Goal: Check status: Check status

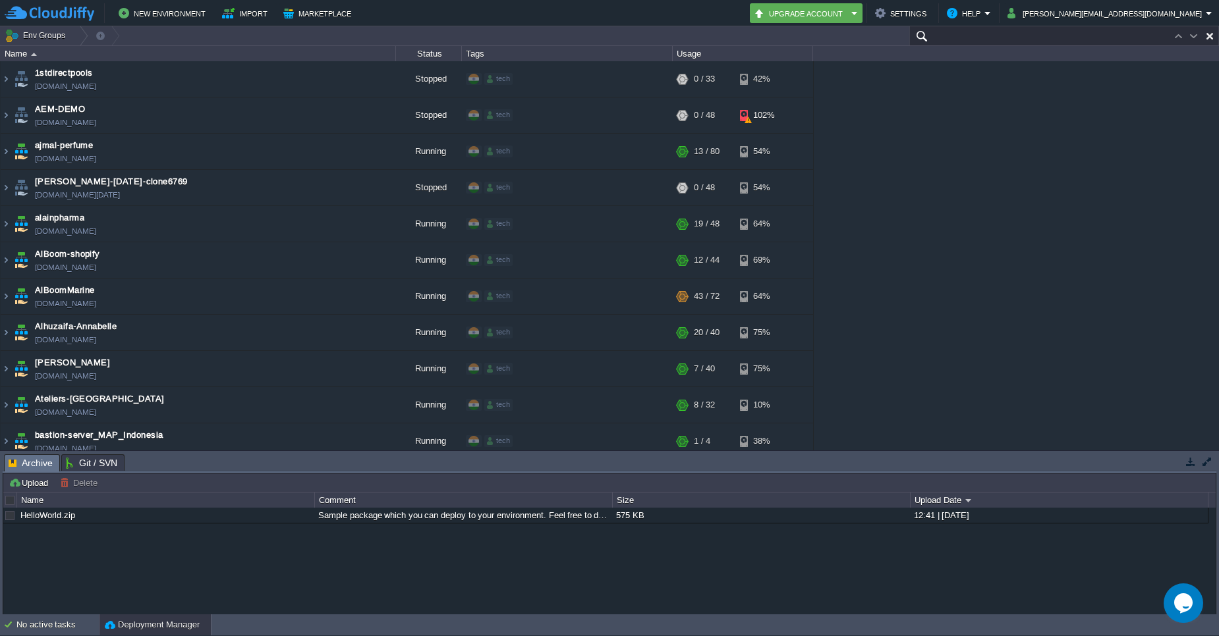
click at [1148, 40] on input "text" at bounding box center [1064, 35] width 310 height 19
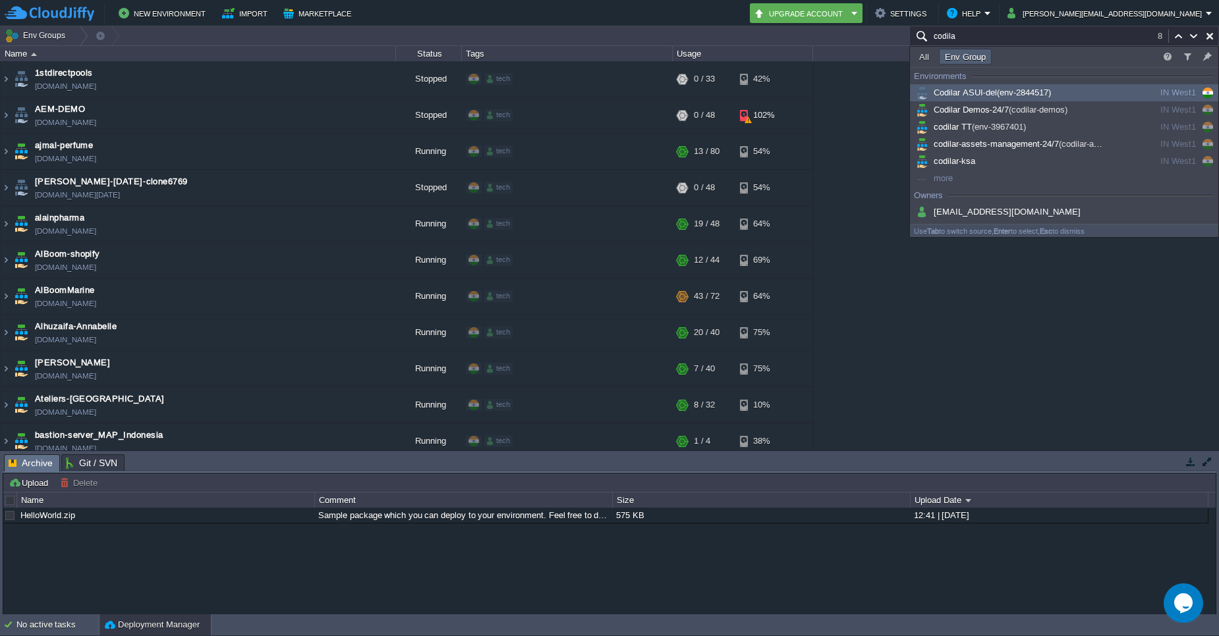
type input "codilar"
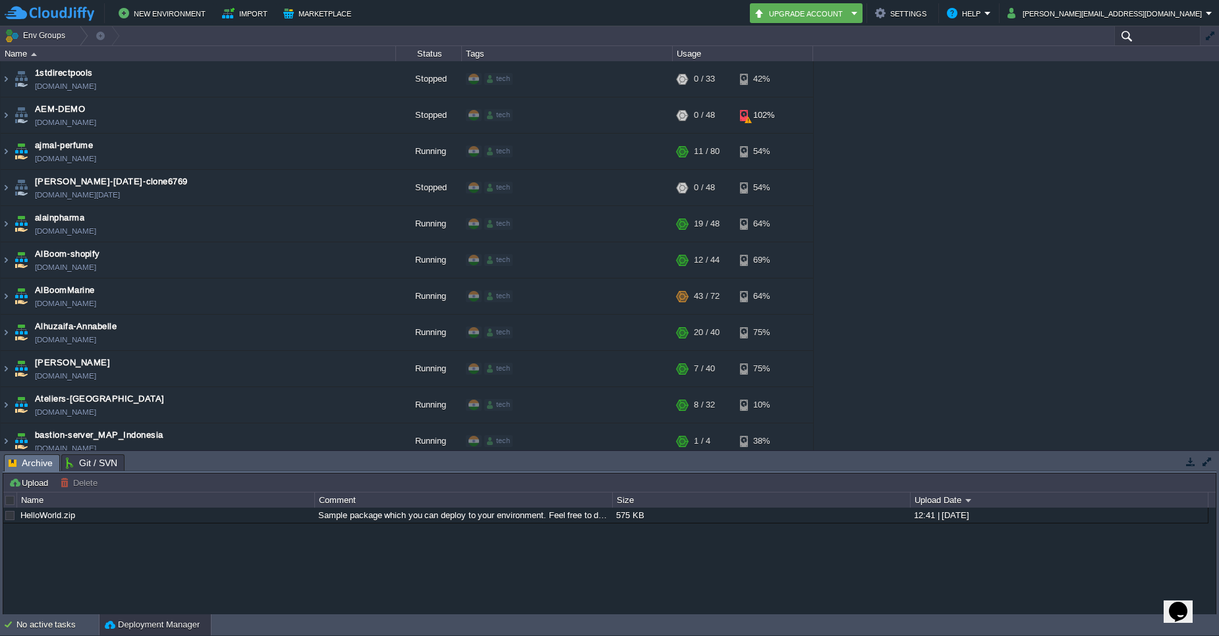
click at [1144, 42] on input "text" at bounding box center [1157, 35] width 86 height 19
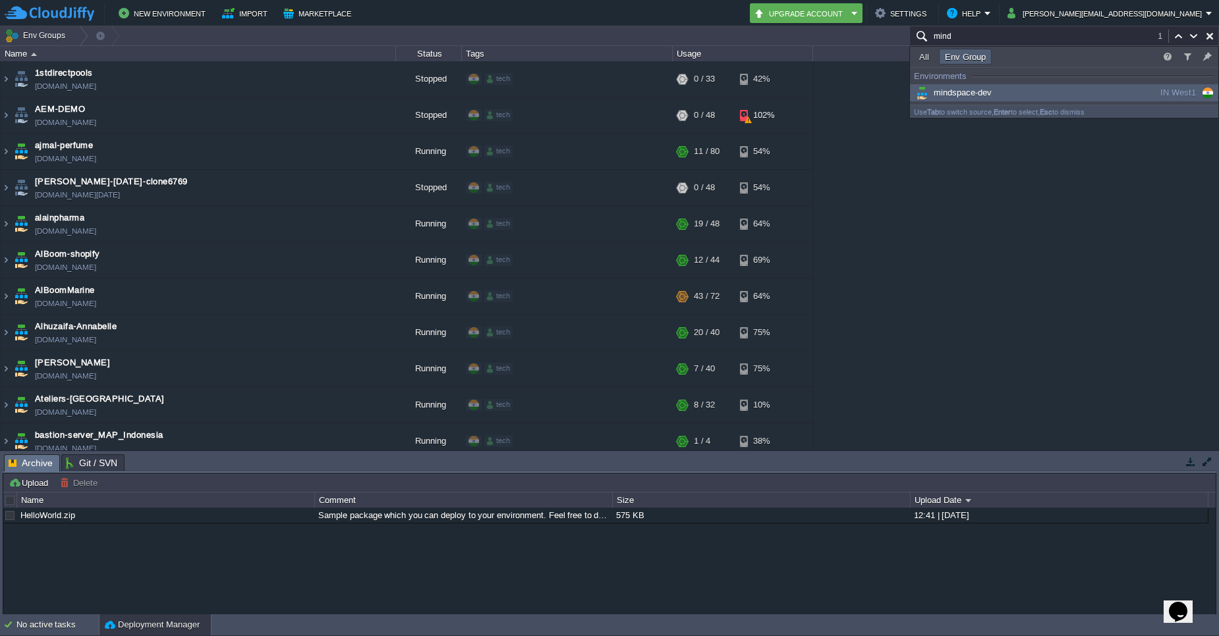
type input "mind"
click at [1058, 91] on div "mindspace-dev" at bounding box center [1012, 93] width 199 height 14
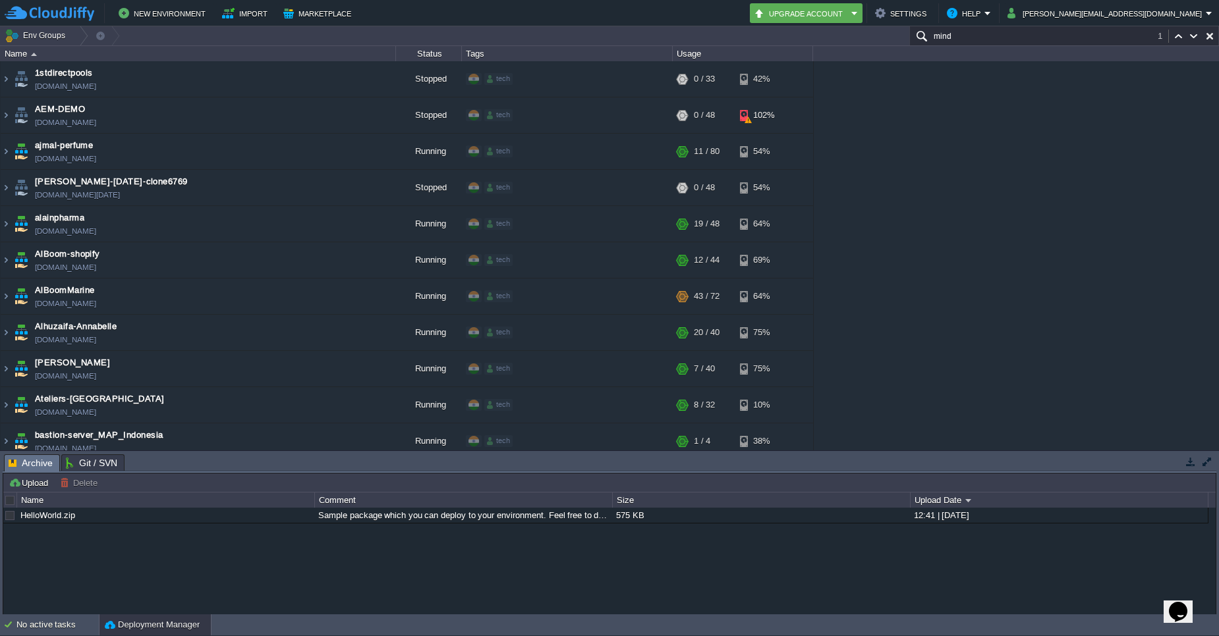
scroll to position [2708, 0]
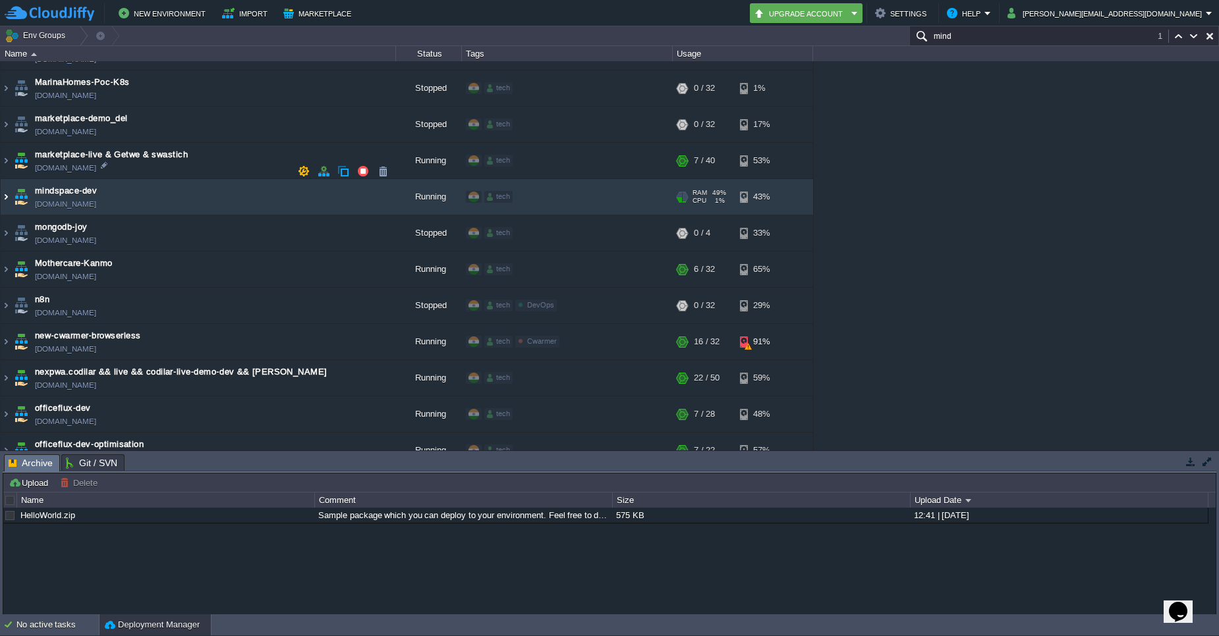
click at [5, 179] on img at bounding box center [6, 197] width 11 height 36
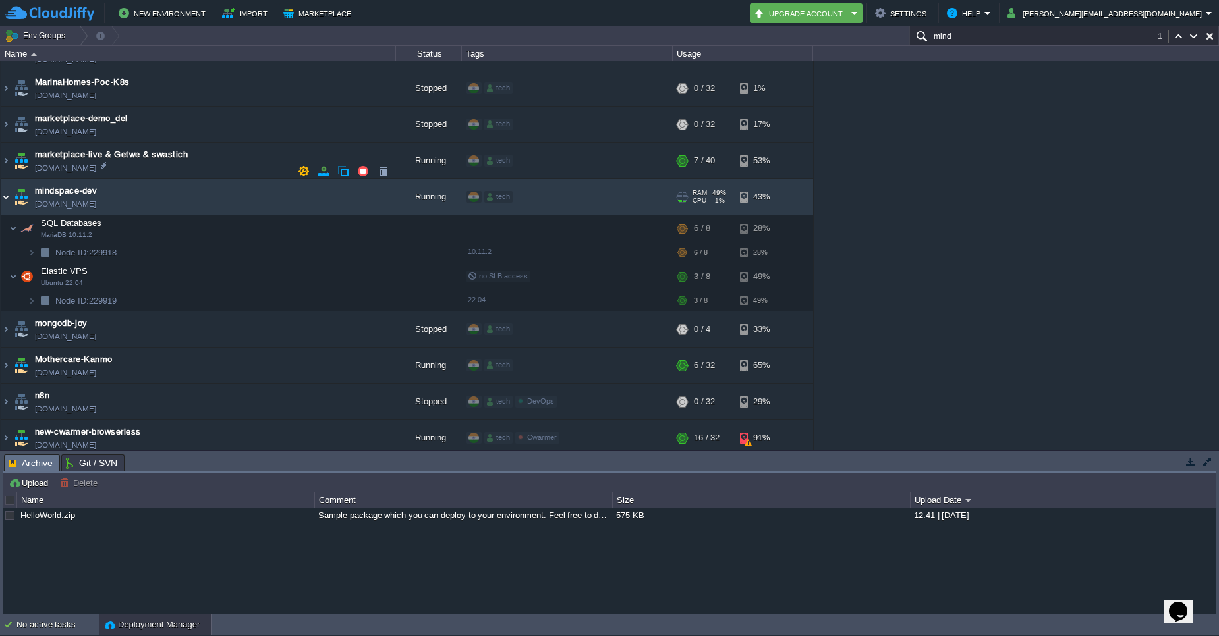
click at [7, 179] on img at bounding box center [6, 197] width 11 height 36
